Goal: Contribute content

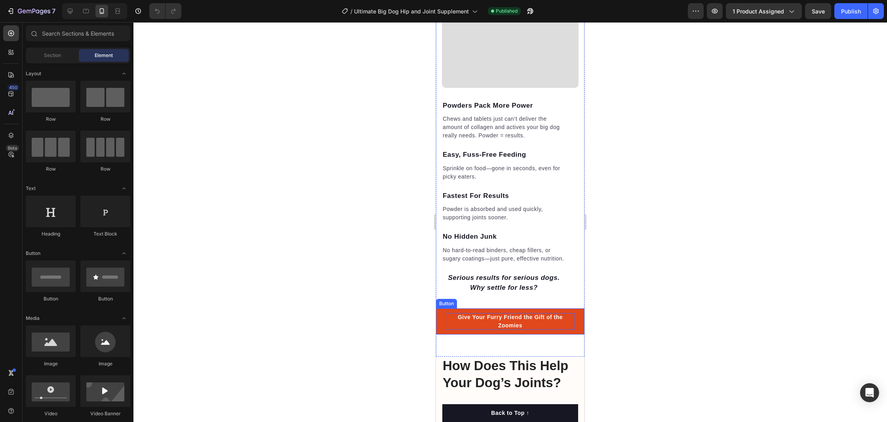
scroll to position [830, 0]
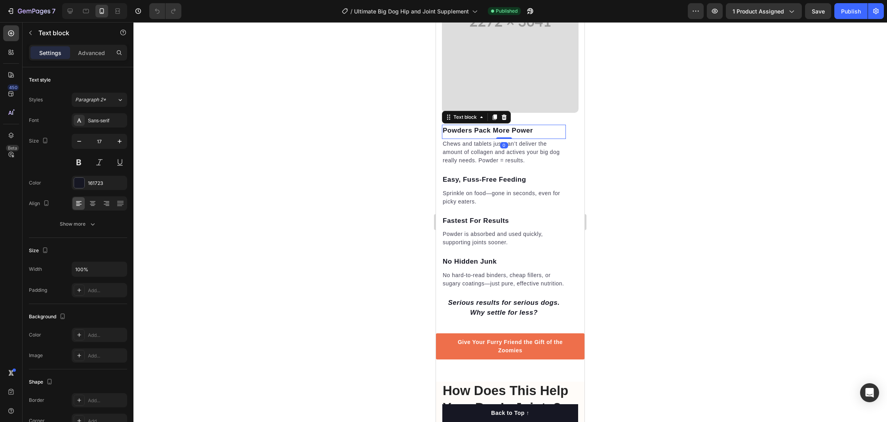
click at [456, 128] on p "Powders Pack More Power" at bounding box center [504, 130] width 122 height 10
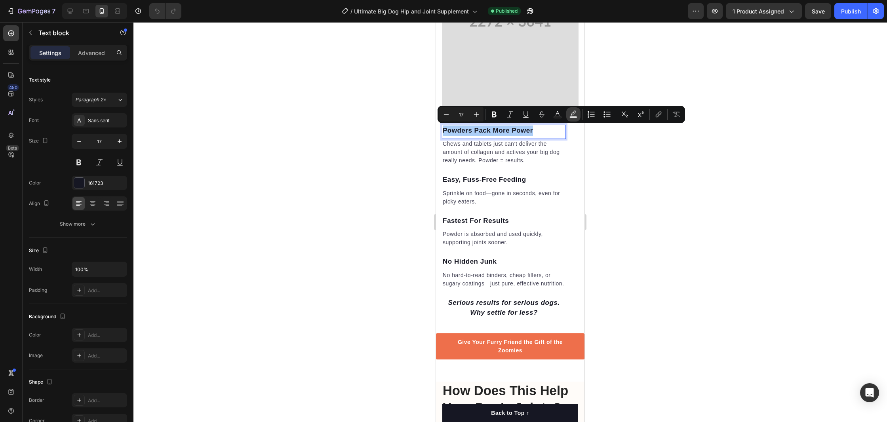
click at [576, 112] on icon "Editor contextual toolbar" at bounding box center [573, 114] width 8 height 8
type input "000000"
type input "77"
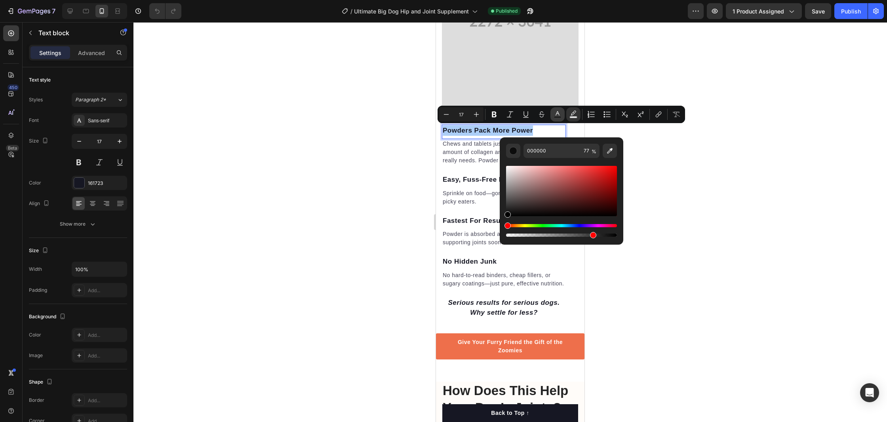
click at [555, 115] on icon "Editor contextual toolbar" at bounding box center [557, 114] width 8 height 8
type input "161723"
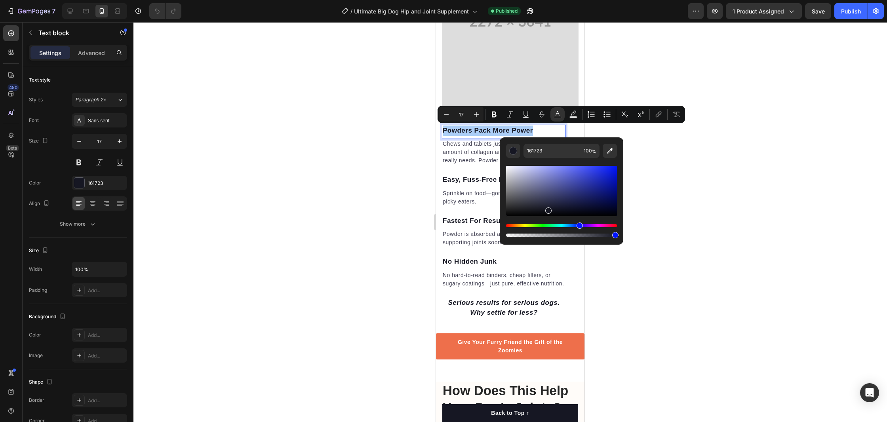
click at [514, 226] on div "Hue" at bounding box center [561, 225] width 111 height 3
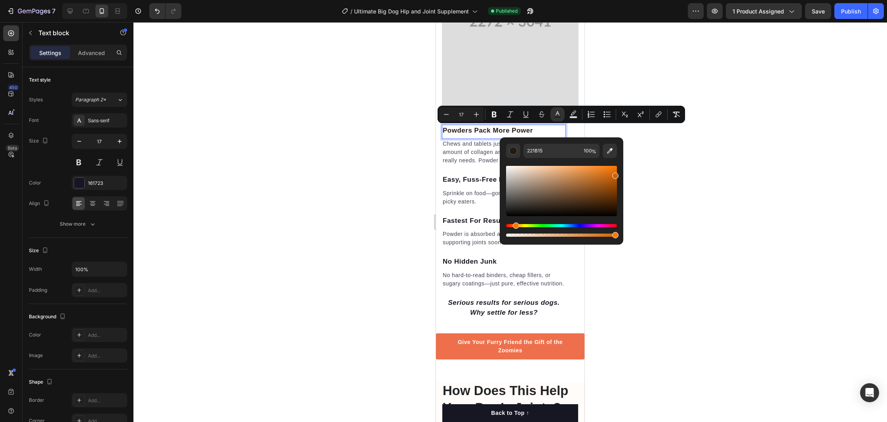
drag, startPoint x: 559, startPoint y: 198, endPoint x: 616, endPoint y: 174, distance: 61.8
click at [616, 174] on div "Editor contextual toolbar" at bounding box center [561, 191] width 111 height 50
type input "D36302"
click at [562, 152] on input "D36302" at bounding box center [551, 151] width 57 height 14
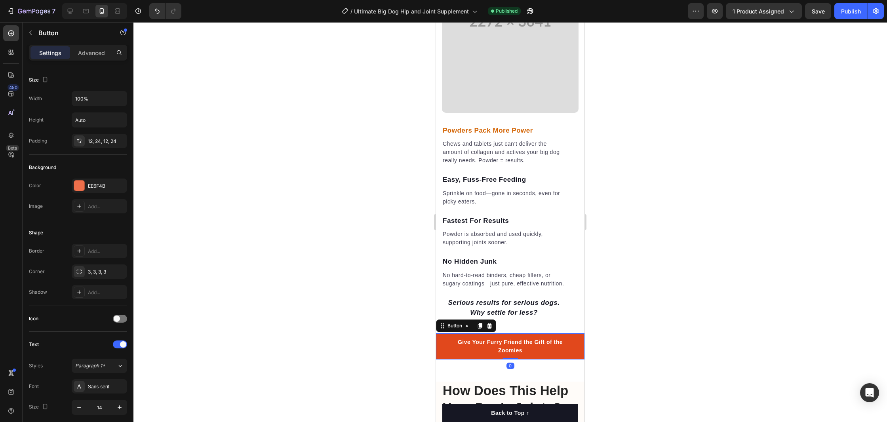
click at [444, 349] on button "Give Your Furry Friend the Gift of the Zoomies" at bounding box center [510, 346] width 148 height 26
click at [443, 348] on button "Give Your Furry Friend the Gift of the Zoomies" at bounding box center [510, 346] width 148 height 26
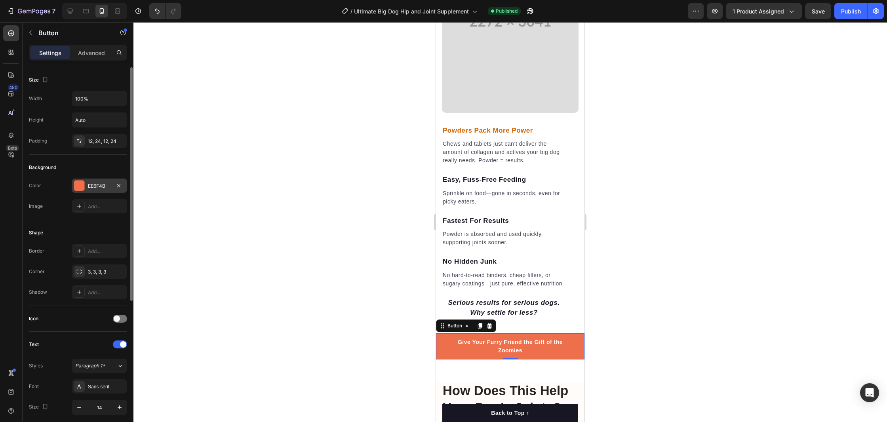
click at [102, 185] on div "EE6F4B" at bounding box center [99, 186] width 23 height 7
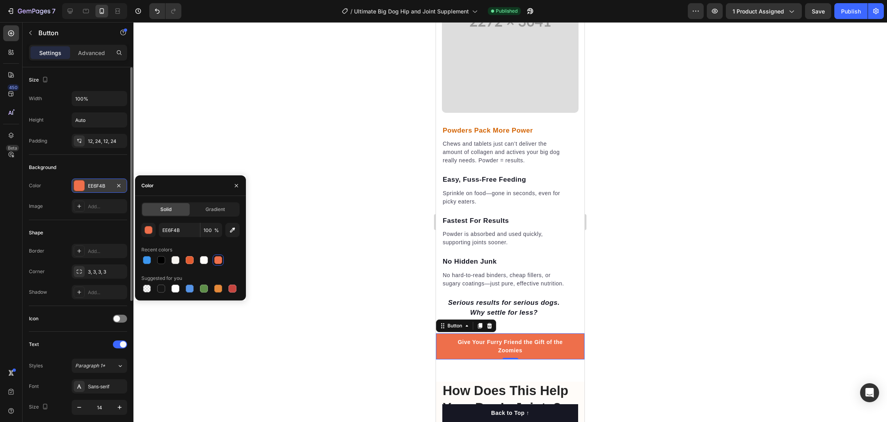
click at [102, 185] on div "EE6F4B" at bounding box center [99, 186] width 23 height 7
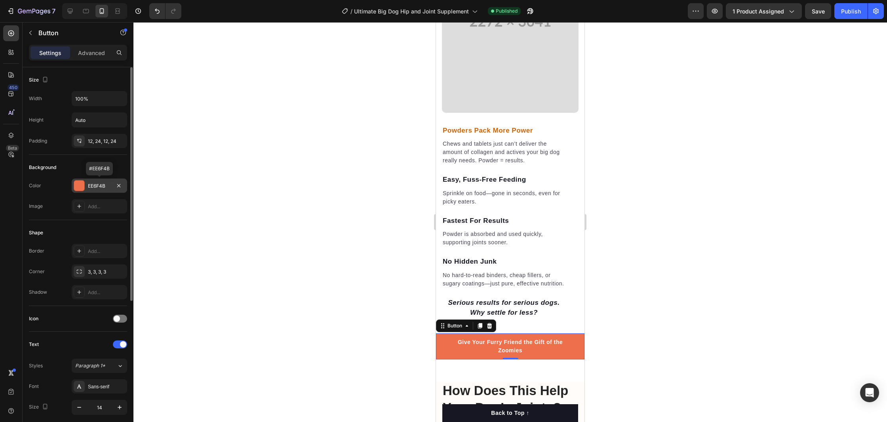
click at [102, 185] on div "EE6F4B" at bounding box center [99, 186] width 23 height 7
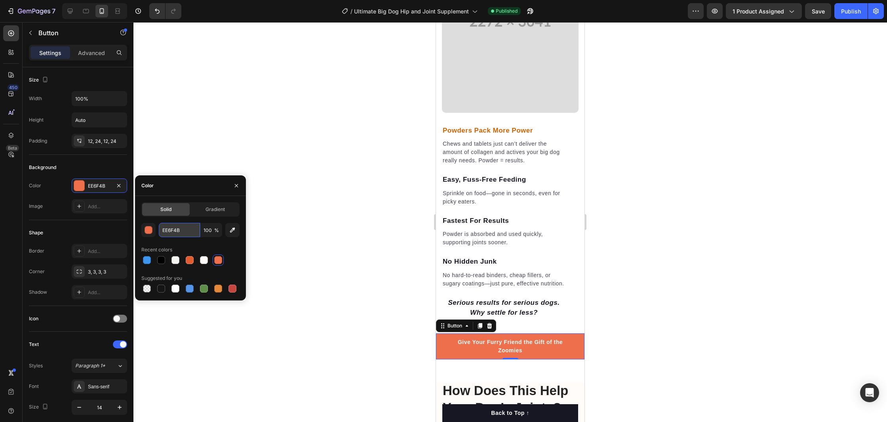
click at [174, 234] on input "EE6F4B" at bounding box center [179, 230] width 41 height 14
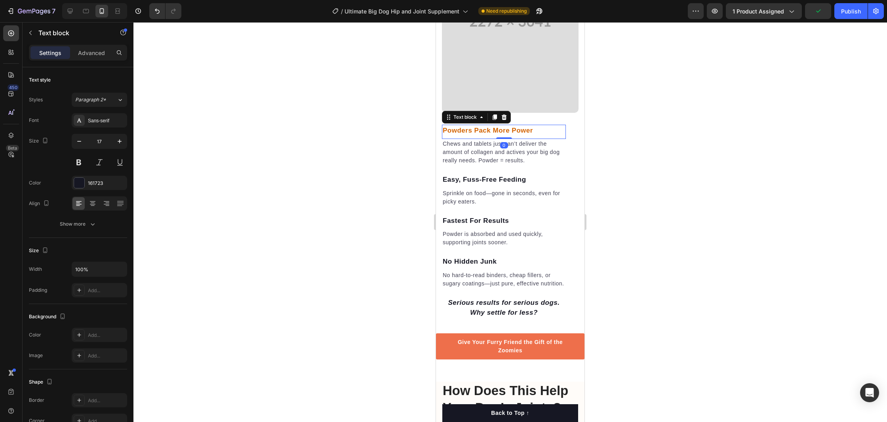
click at [482, 127] on span "Powders Pack More Power" at bounding box center [488, 131] width 90 height 8
click at [493, 130] on span "Powders Pack More Power" at bounding box center [488, 131] width 90 height 8
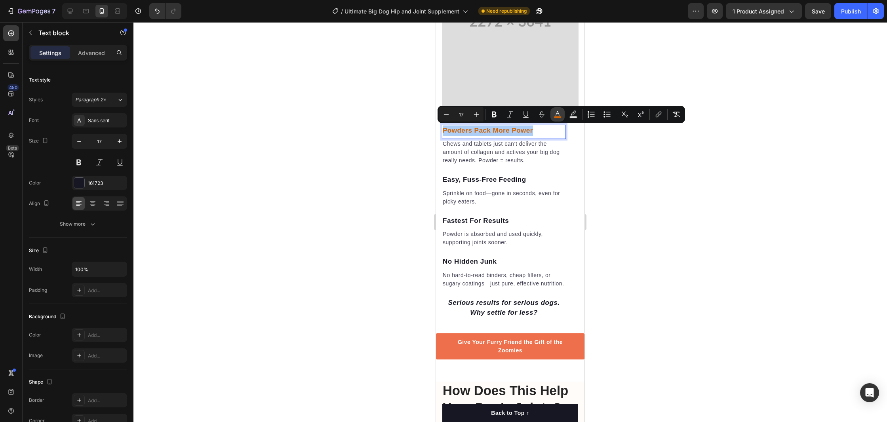
click at [557, 116] on rect "Editor contextual toolbar" at bounding box center [558, 117] width 8 height 2
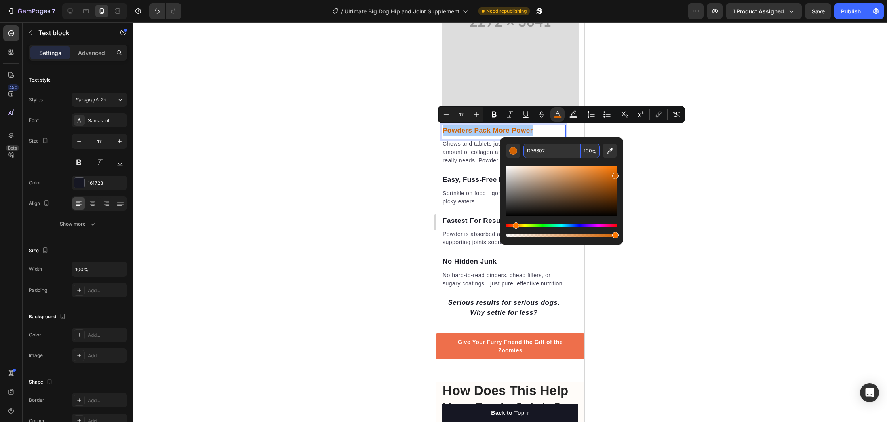
click at [532, 151] on input "D36302" at bounding box center [551, 151] width 57 height 14
paste input "Made a big difference to my 14 and 15 year olds. Increased mobility, appetite a…"
type input "Made a big difference to my 14 and 15 year olds. Increased mobility, appetite a…"
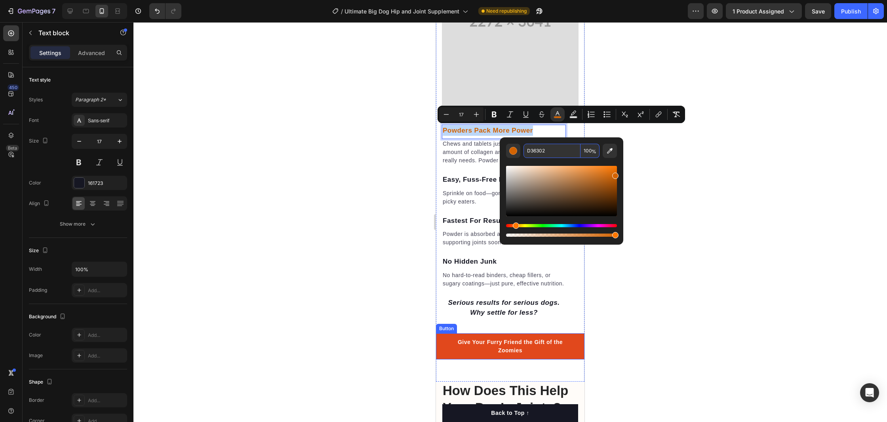
click at [444, 355] on button "Give Your Furry Friend the Gift of the Zoomies" at bounding box center [510, 346] width 148 height 26
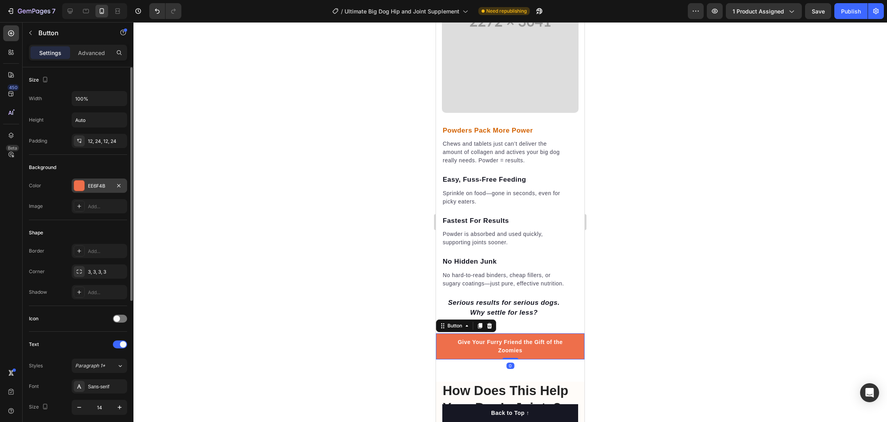
click at [97, 186] on div "EE6F4B" at bounding box center [99, 186] width 23 height 7
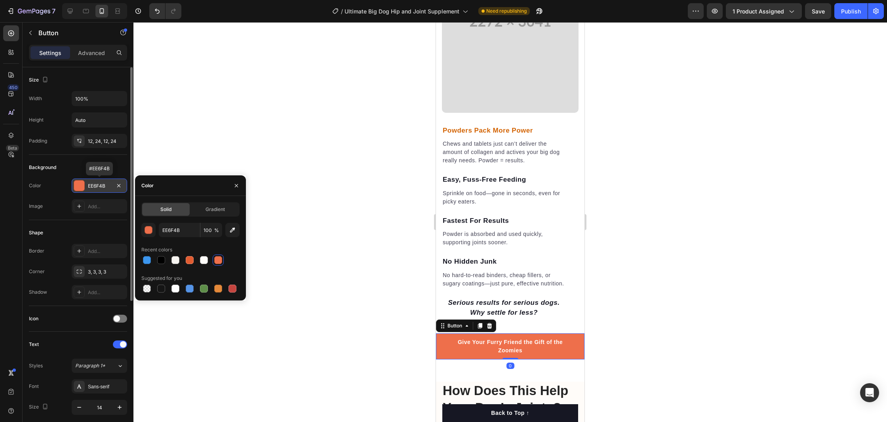
click at [97, 186] on div "EE6F4B" at bounding box center [99, 186] width 23 height 7
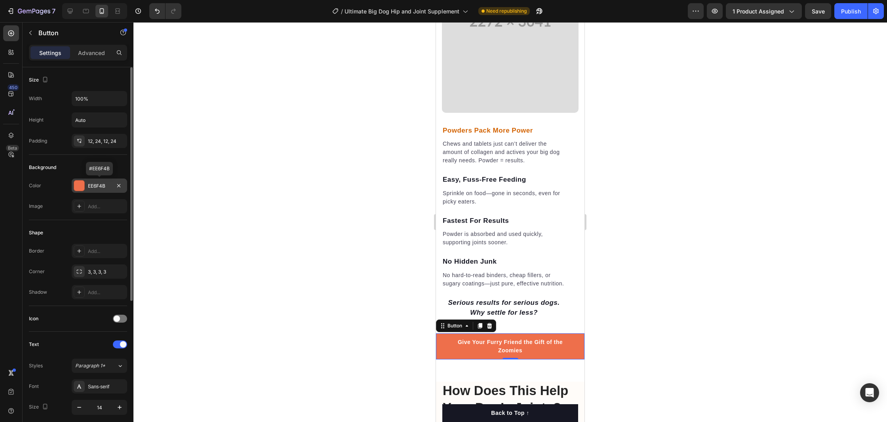
click at [97, 186] on div "EE6F4B" at bounding box center [99, 186] width 23 height 7
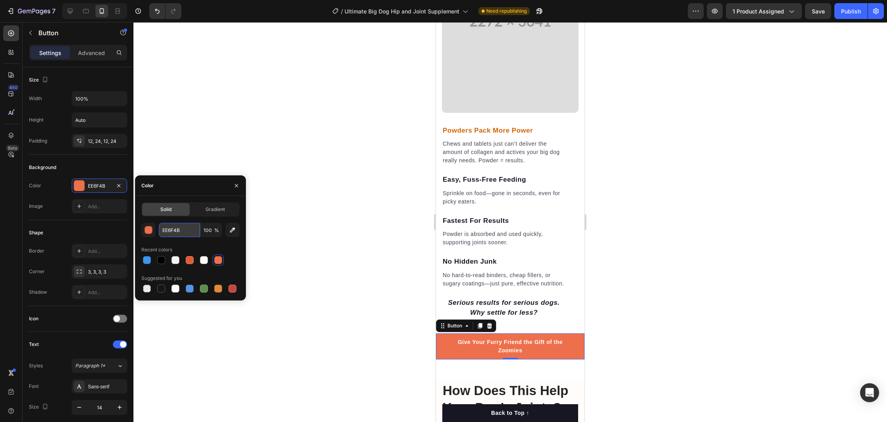
click at [167, 229] on input "EE6F4B" at bounding box center [179, 230] width 41 height 14
click at [491, 132] on span "Powders Pack More Power" at bounding box center [488, 131] width 90 height 8
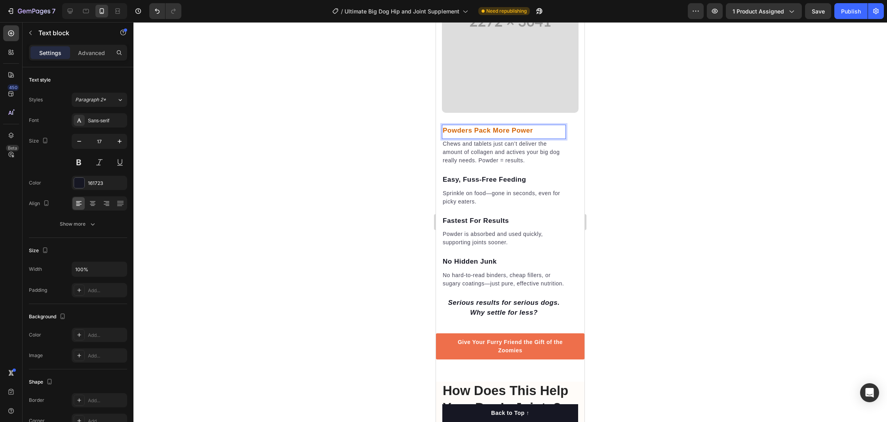
click at [489, 131] on span "Powders Pack More Power" at bounding box center [488, 131] width 90 height 8
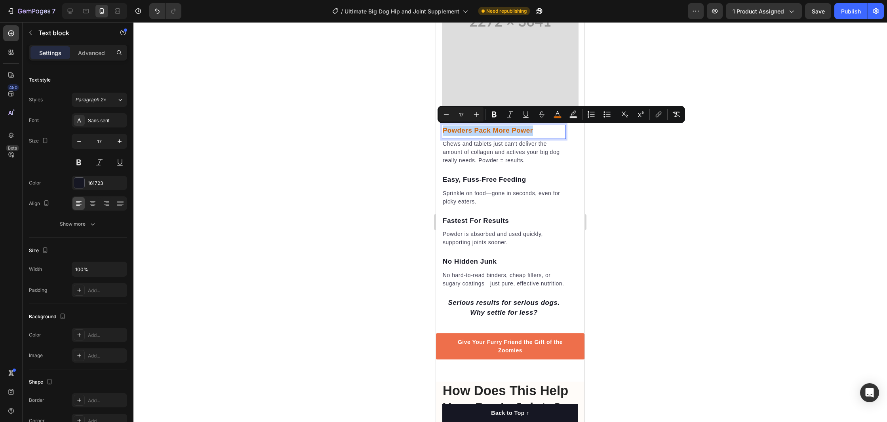
click at [489, 131] on span "Powders Pack More Power" at bounding box center [488, 131] width 90 height 8
click at [557, 116] on rect "Editor contextual toolbar" at bounding box center [558, 117] width 8 height 2
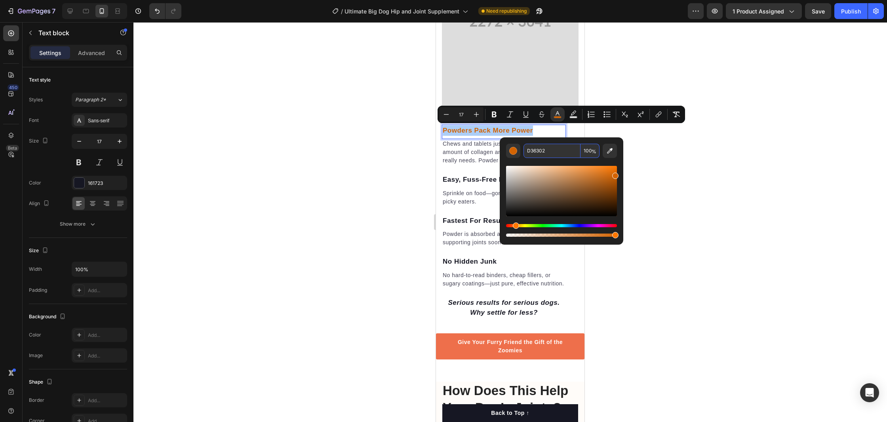
click at [539, 154] on input "D36302" at bounding box center [551, 151] width 57 height 14
paste input "EE6F4B"
type input "EE6F4B"
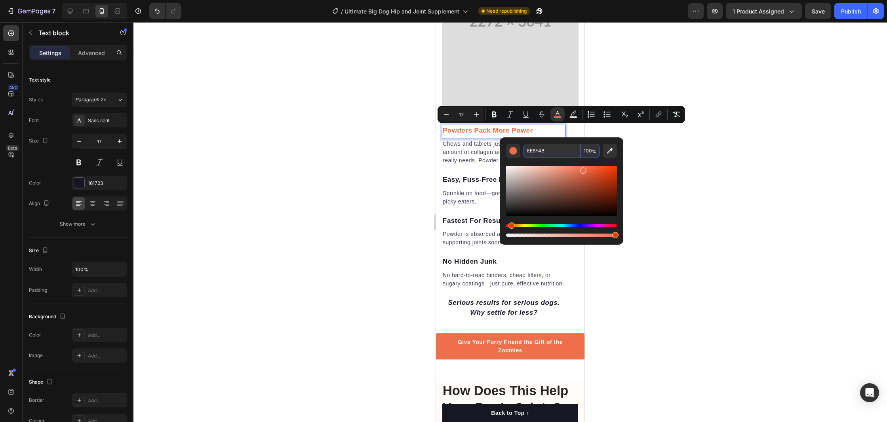
click at [533, 155] on input "EE6F4B" at bounding box center [551, 151] width 57 height 14
click at [477, 177] on p "Easy, Fuss-Free Feeding" at bounding box center [504, 180] width 122 height 10
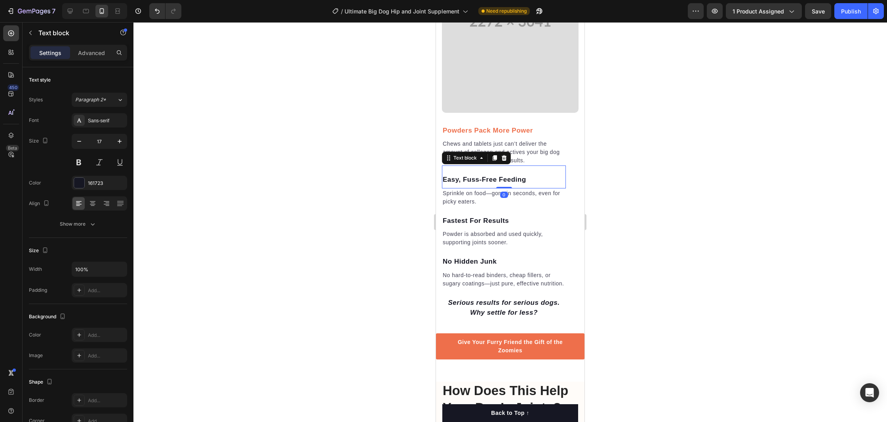
click at [477, 177] on p "Easy, Fuss-Free Feeding" at bounding box center [504, 180] width 122 height 10
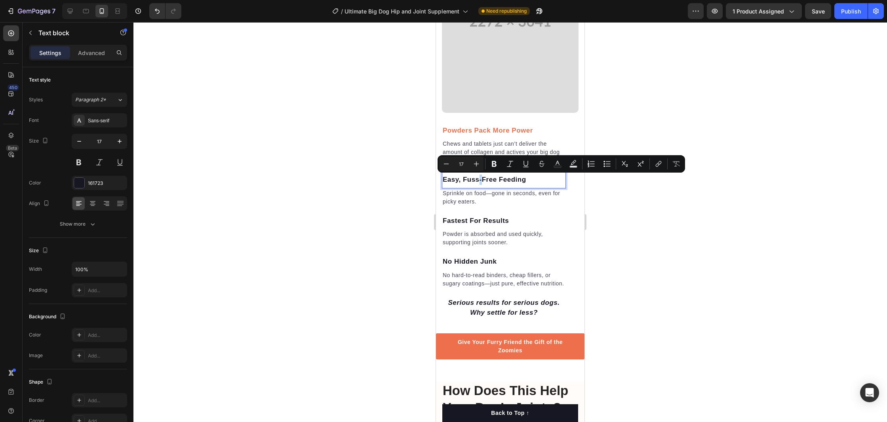
click at [477, 177] on p "Easy, Fuss-Free Feeding" at bounding box center [504, 180] width 122 height 10
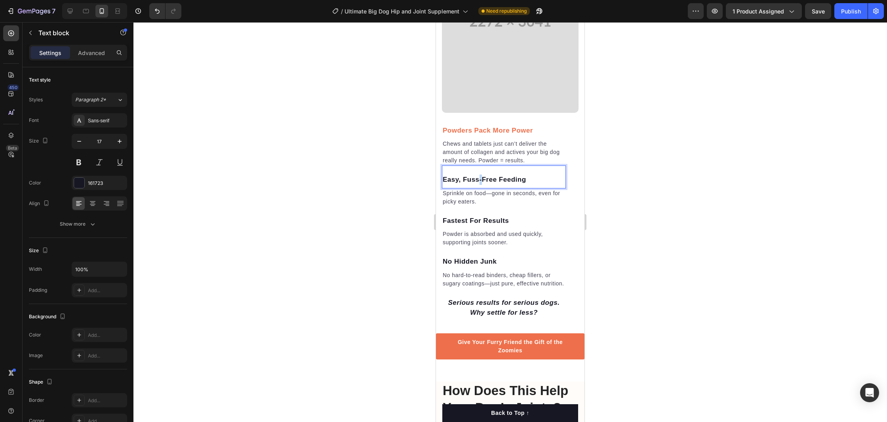
click at [477, 177] on p "Easy, Fuss-Free Feeding" at bounding box center [504, 180] width 122 height 10
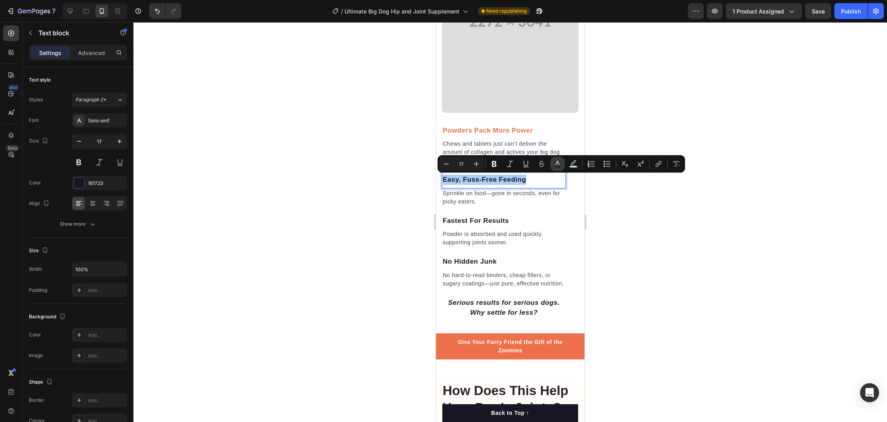
click at [558, 163] on icon "Editor contextual toolbar" at bounding box center [557, 164] width 8 height 8
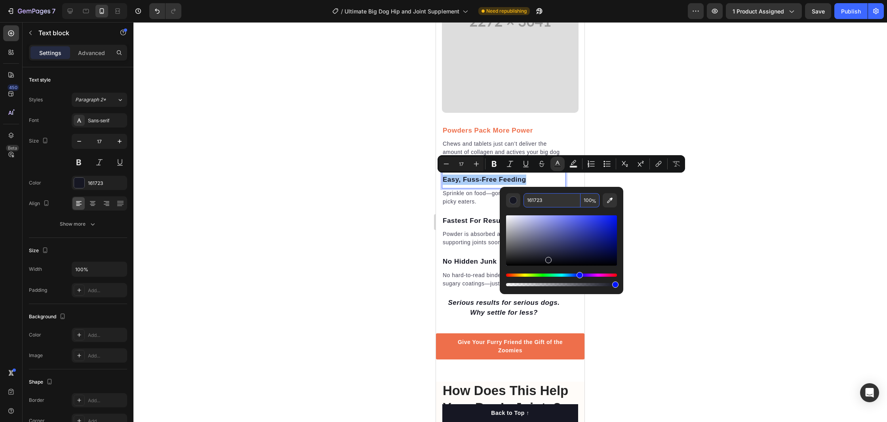
click at [535, 199] on input "161723" at bounding box center [551, 200] width 57 height 14
paste input "EE6F4B"
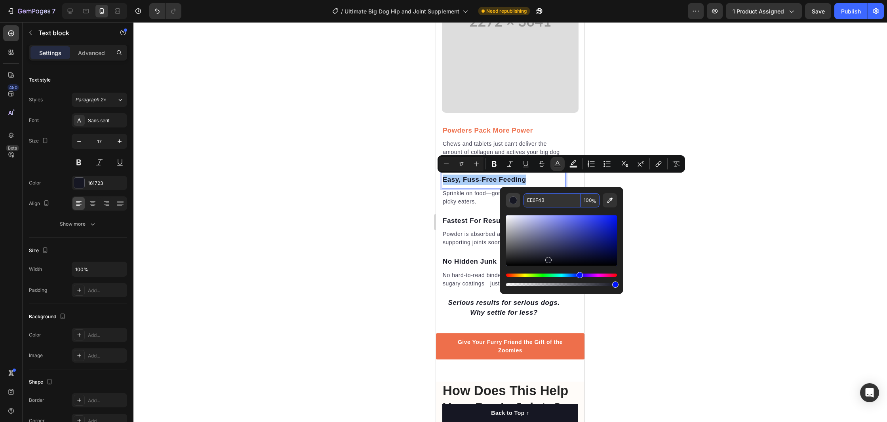
type input "EE6F4B"
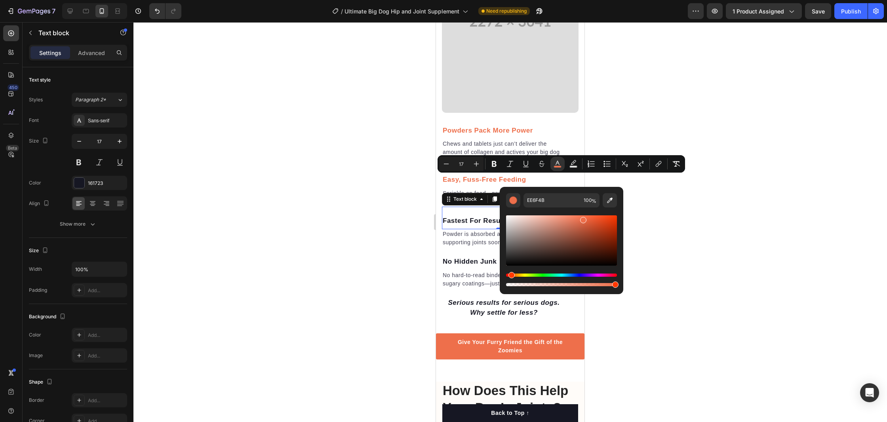
click at [475, 221] on p "Fastest For Results" at bounding box center [504, 221] width 122 height 10
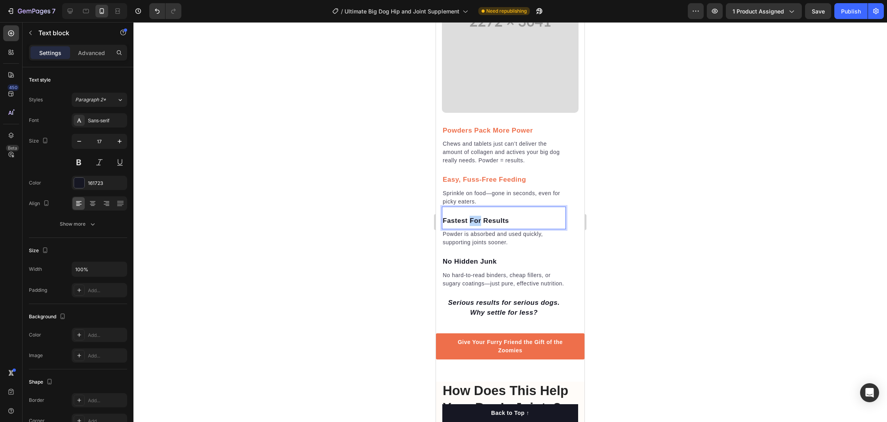
click at [475, 221] on p "Fastest For Results" at bounding box center [504, 221] width 122 height 10
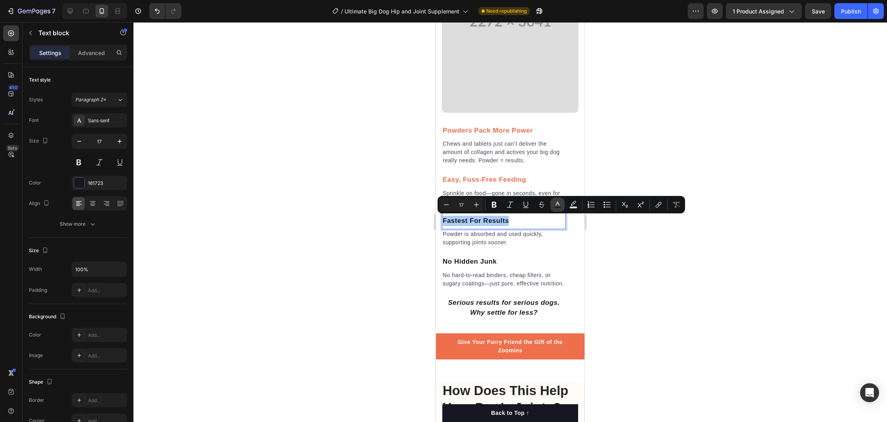
click at [556, 207] on rect "Editor contextual toolbar" at bounding box center [558, 208] width 8 height 2
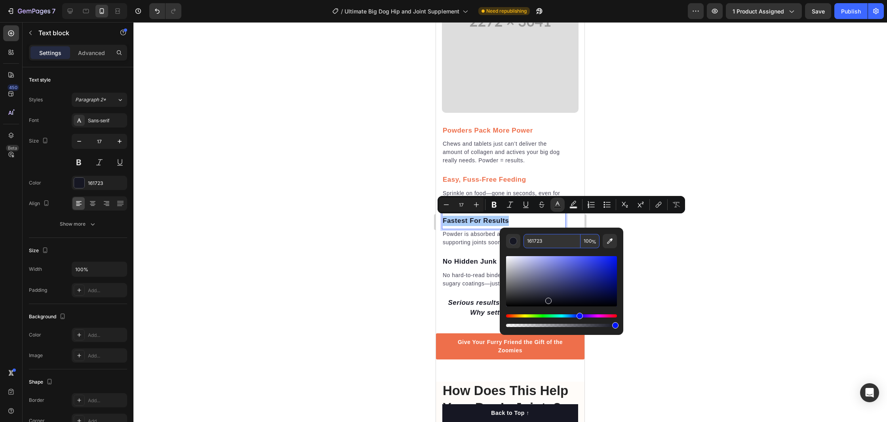
click at [540, 240] on input "161723" at bounding box center [551, 241] width 57 height 14
paste input "EE6F4B"
type input "EE6F4B"
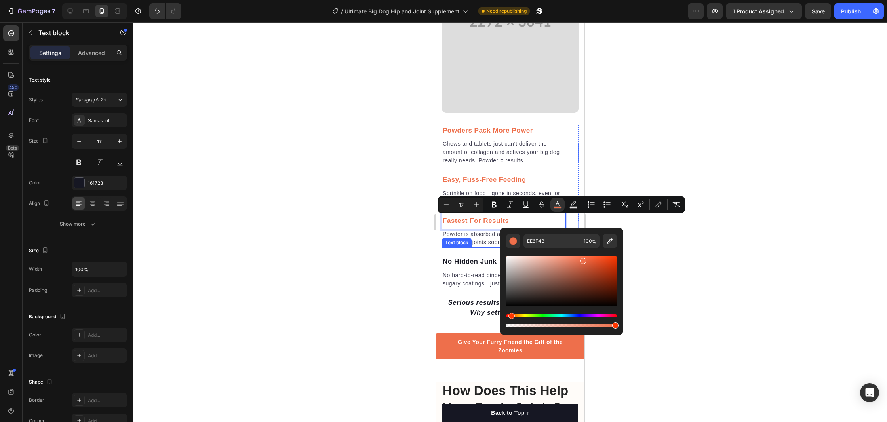
click at [474, 264] on p "No Hidden Junk" at bounding box center [504, 262] width 122 height 10
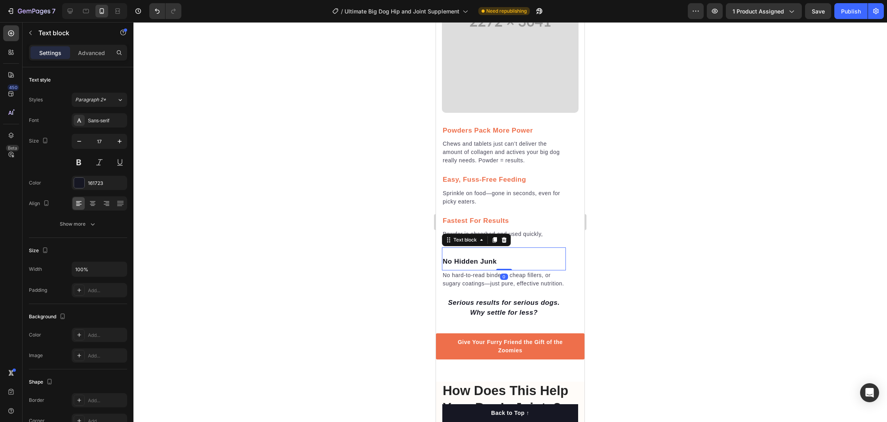
click at [476, 263] on p "No Hidden Junk" at bounding box center [504, 262] width 122 height 10
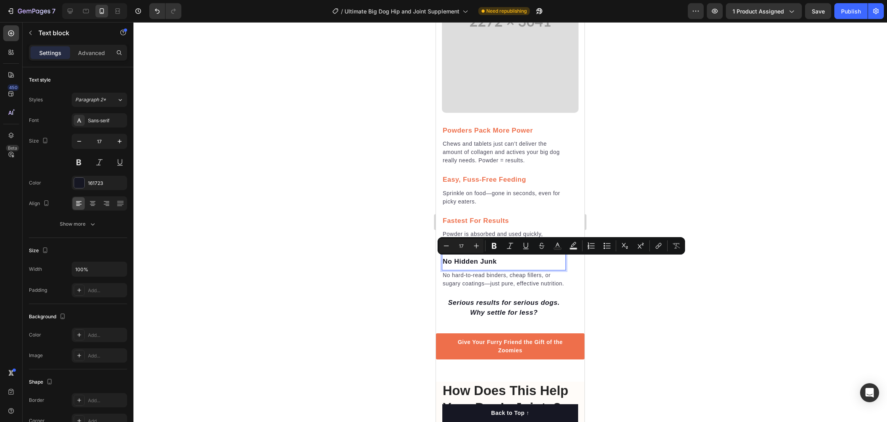
click at [475, 263] on p "No Hidden Junk" at bounding box center [504, 262] width 122 height 10
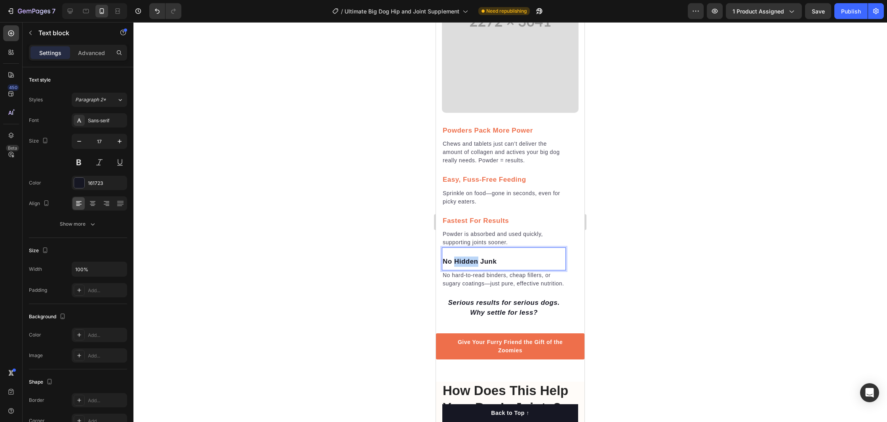
click at [475, 263] on p "No Hidden Junk" at bounding box center [504, 262] width 122 height 10
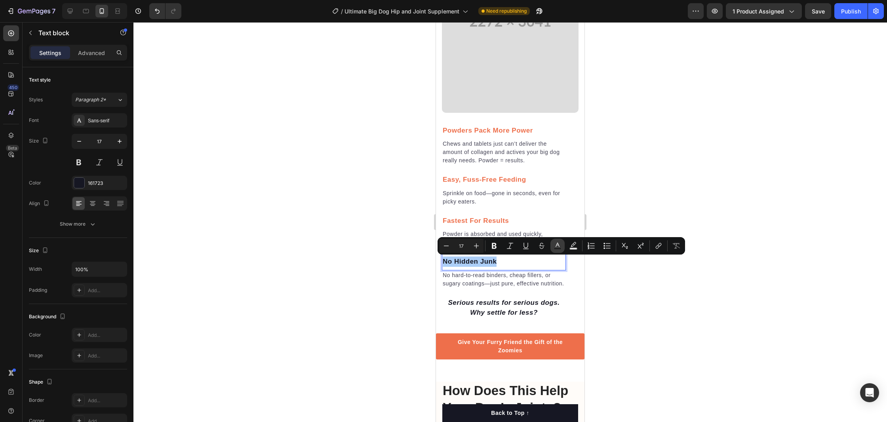
click at [555, 247] on icon "Editor contextual toolbar" at bounding box center [557, 246] width 8 height 8
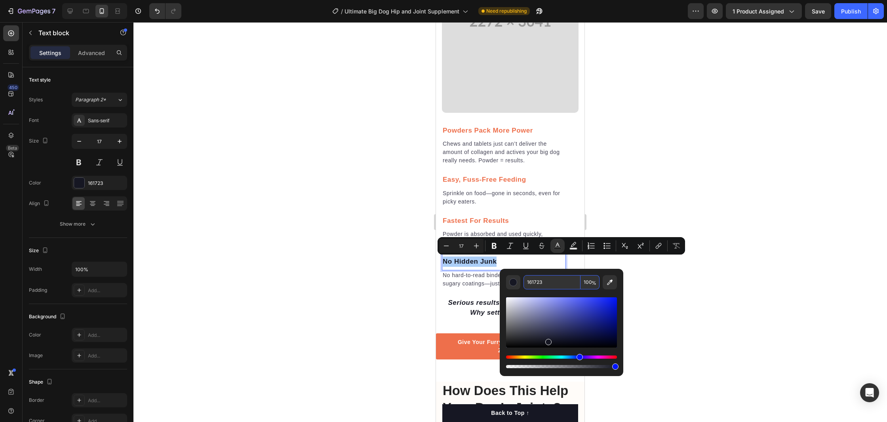
click at [534, 285] on input "161723" at bounding box center [551, 282] width 57 height 14
paste input "EE6F4B"
type input "EE6F4B"
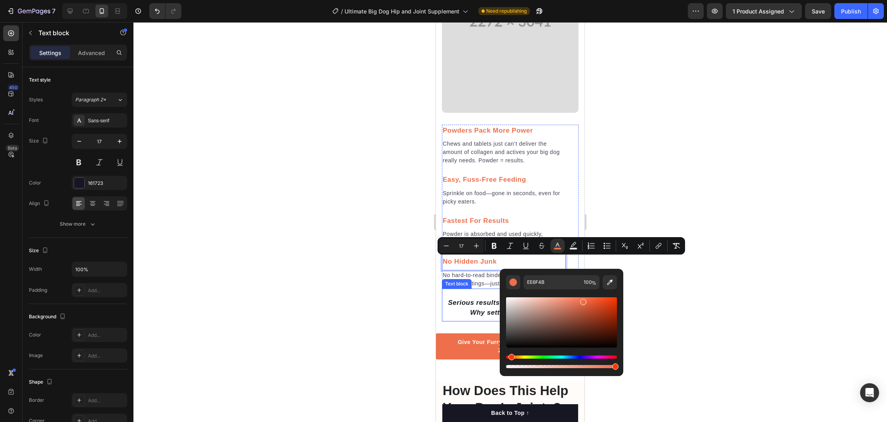
click at [471, 293] on div "Serious results for serious dogs. Why settle for less? Text block" at bounding box center [504, 305] width 124 height 33
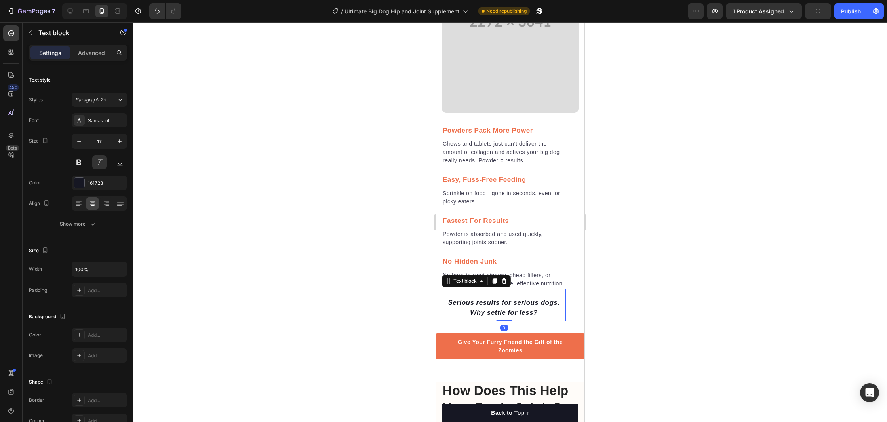
click at [384, 263] on div at bounding box center [509, 222] width 753 height 400
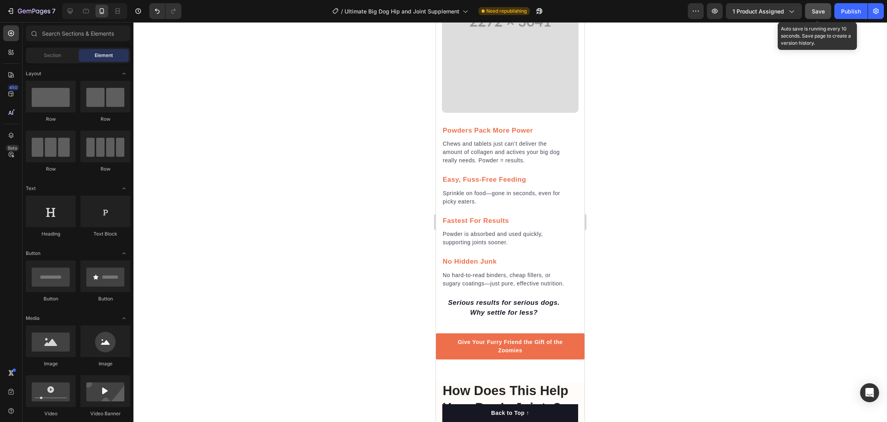
click at [821, 16] on button "Save" at bounding box center [818, 11] width 26 height 16
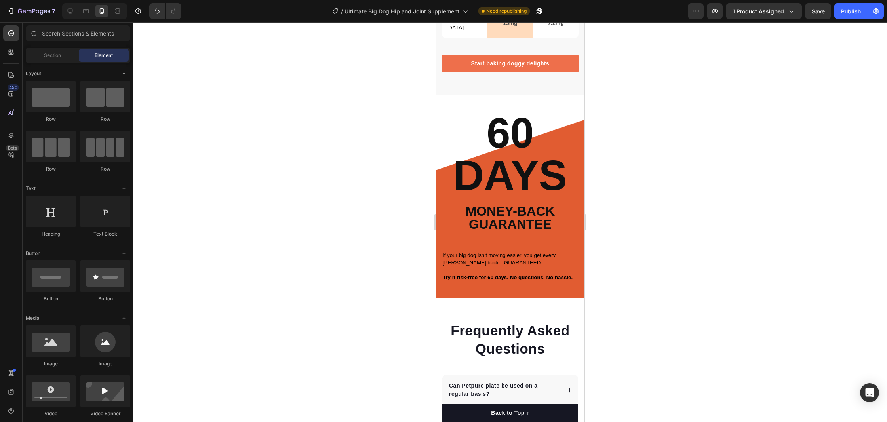
scroll to position [2992, 0]
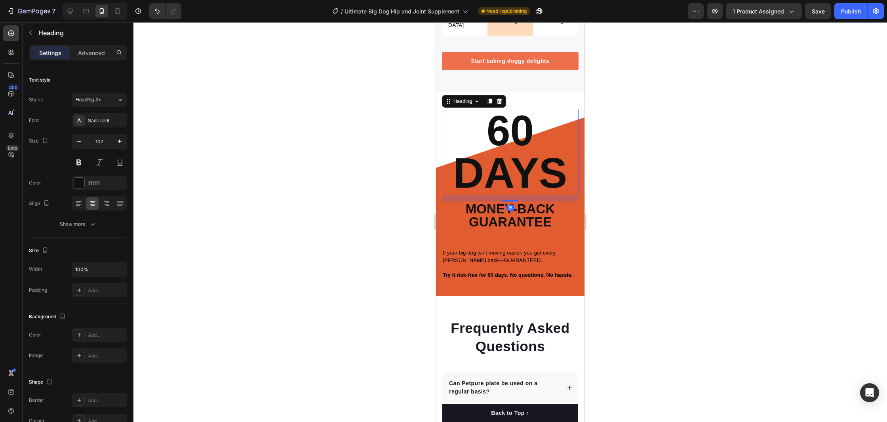
click at [575, 146] on h2 "60 DAYS" at bounding box center [510, 152] width 137 height 86
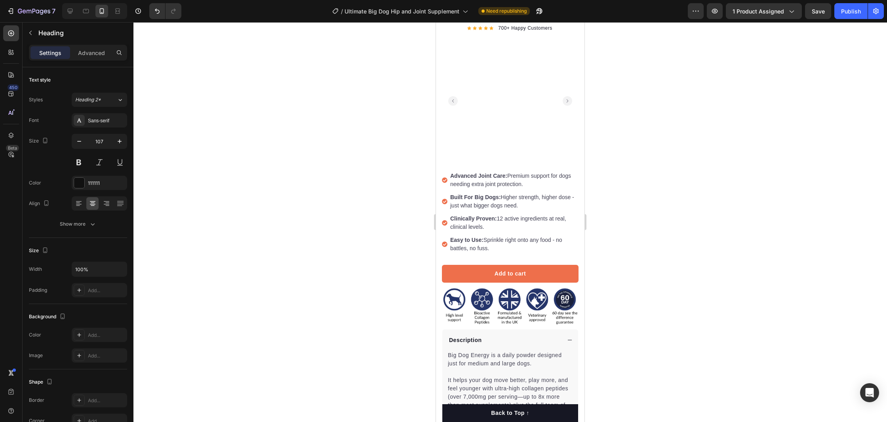
scroll to position [106, 0]
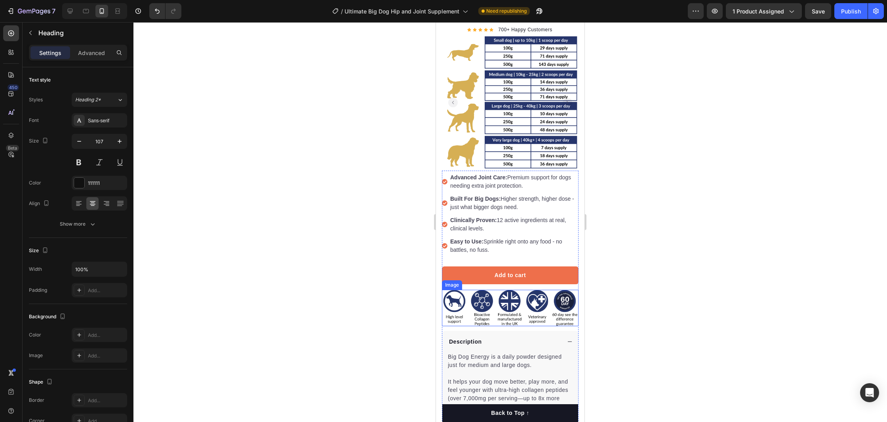
click at [468, 300] on img at bounding box center [510, 308] width 137 height 36
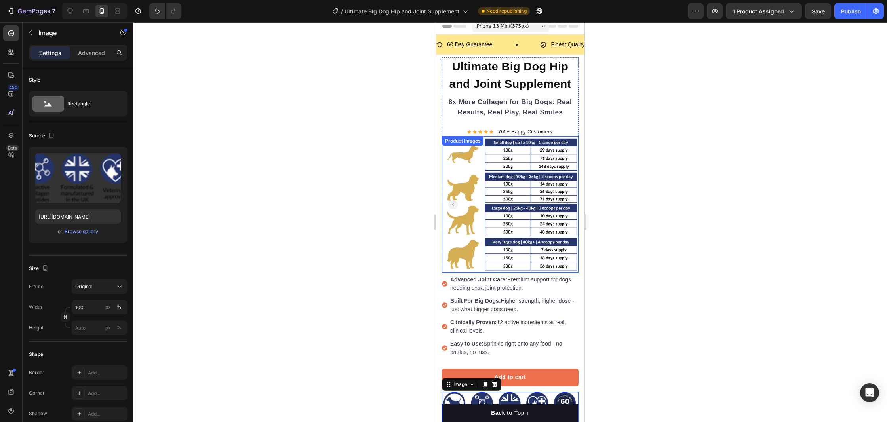
scroll to position [0, 0]
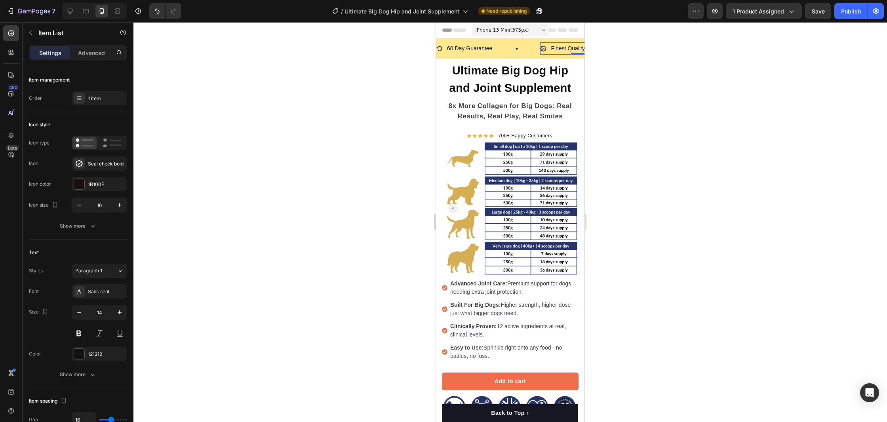
click at [565, 46] on p "Finest Quality Guaranteed" at bounding box center [583, 49] width 65 height 10
click at [561, 50] on p "Finest Quality Guaranteed" at bounding box center [583, 49] width 65 height 10
click at [573, 48] on p "8x More Collagen Peptides" at bounding box center [584, 49] width 67 height 10
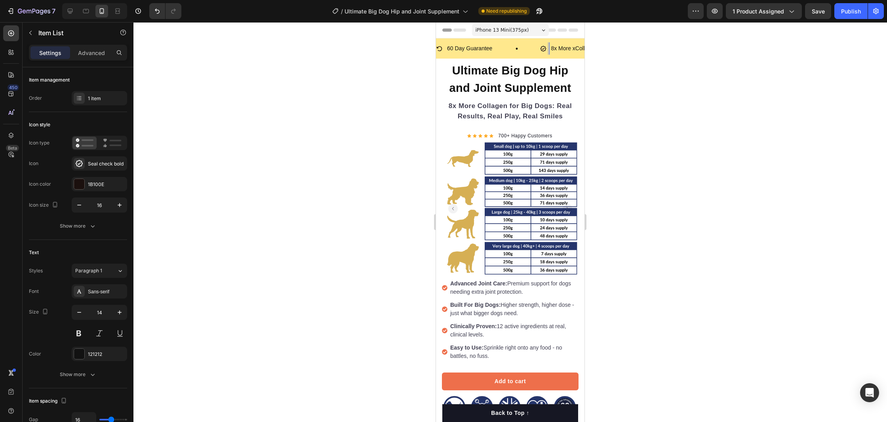
scroll to position [0, 110]
click at [465, 50] on p "8x More xCollagen Peptides" at bounding box center [475, 49] width 69 height 10
click at [488, 48] on p "8x More Collagen Peptides" at bounding box center [474, 49] width 67 height 10
click at [361, 93] on div at bounding box center [509, 222] width 753 height 400
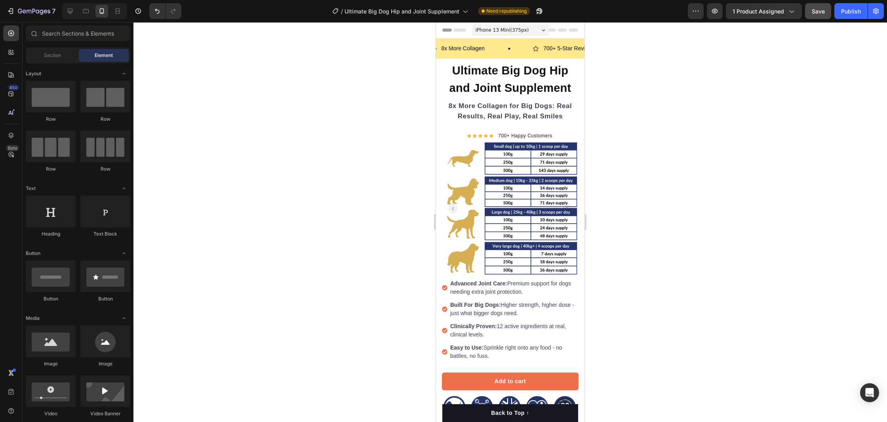
click at [817, 20] on div "7 Version history / Ultimate Big Dog Hip and Joint Supplement Need republishing…" at bounding box center [443, 11] width 887 height 23
click at [818, 14] on div "Save" at bounding box center [818, 11] width 13 height 8
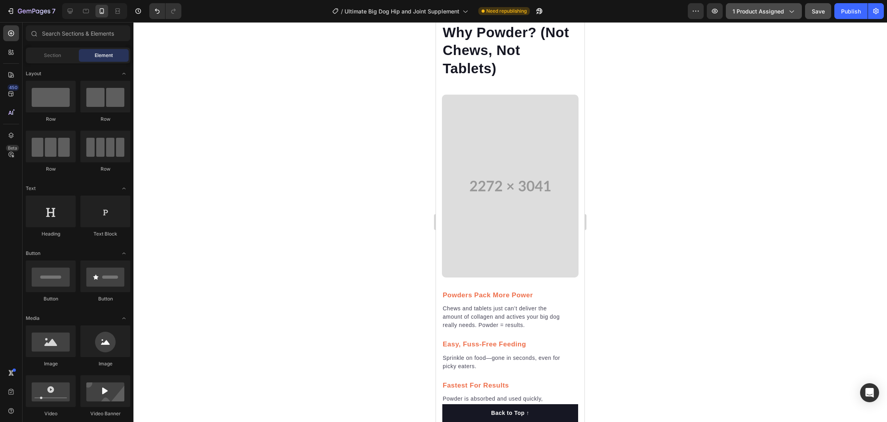
scroll to position [637, 0]
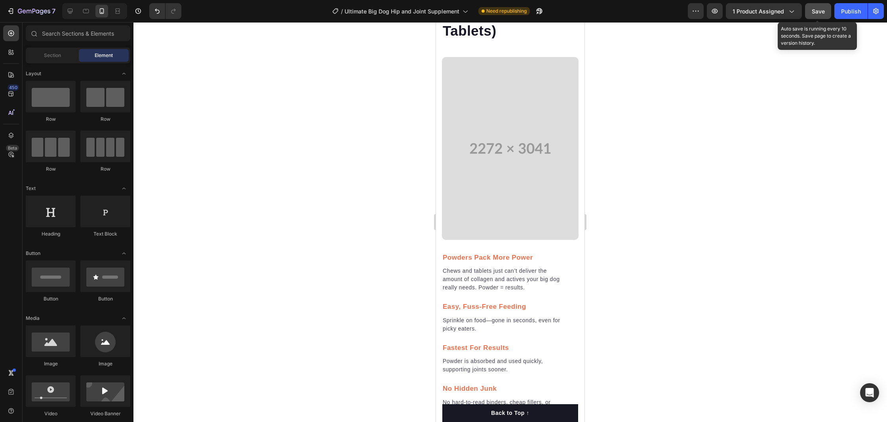
click at [818, 14] on span "Save" at bounding box center [818, 11] width 13 height 7
